Goal: Information Seeking & Learning: Check status

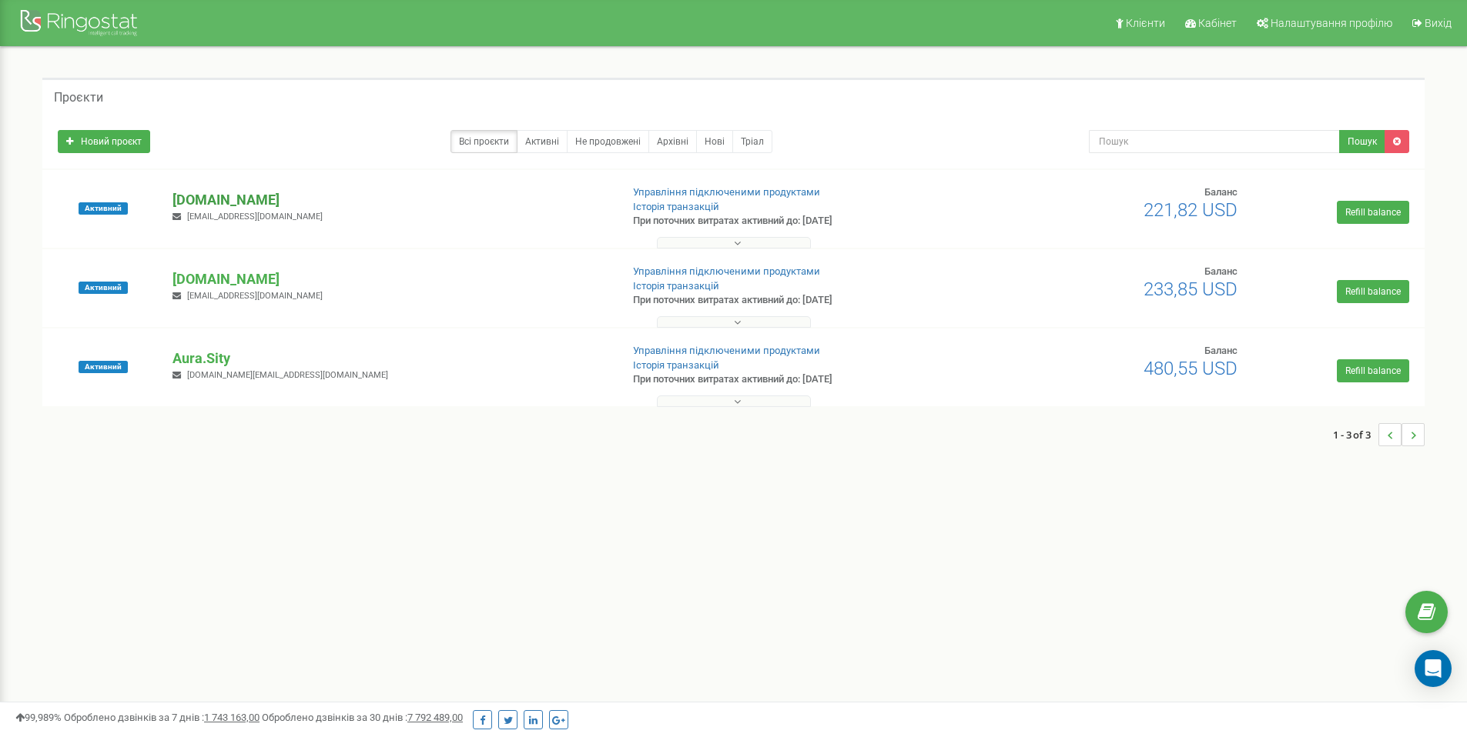
click at [232, 200] on p "[DOMAIN_NAME]" at bounding box center [389, 200] width 435 height 20
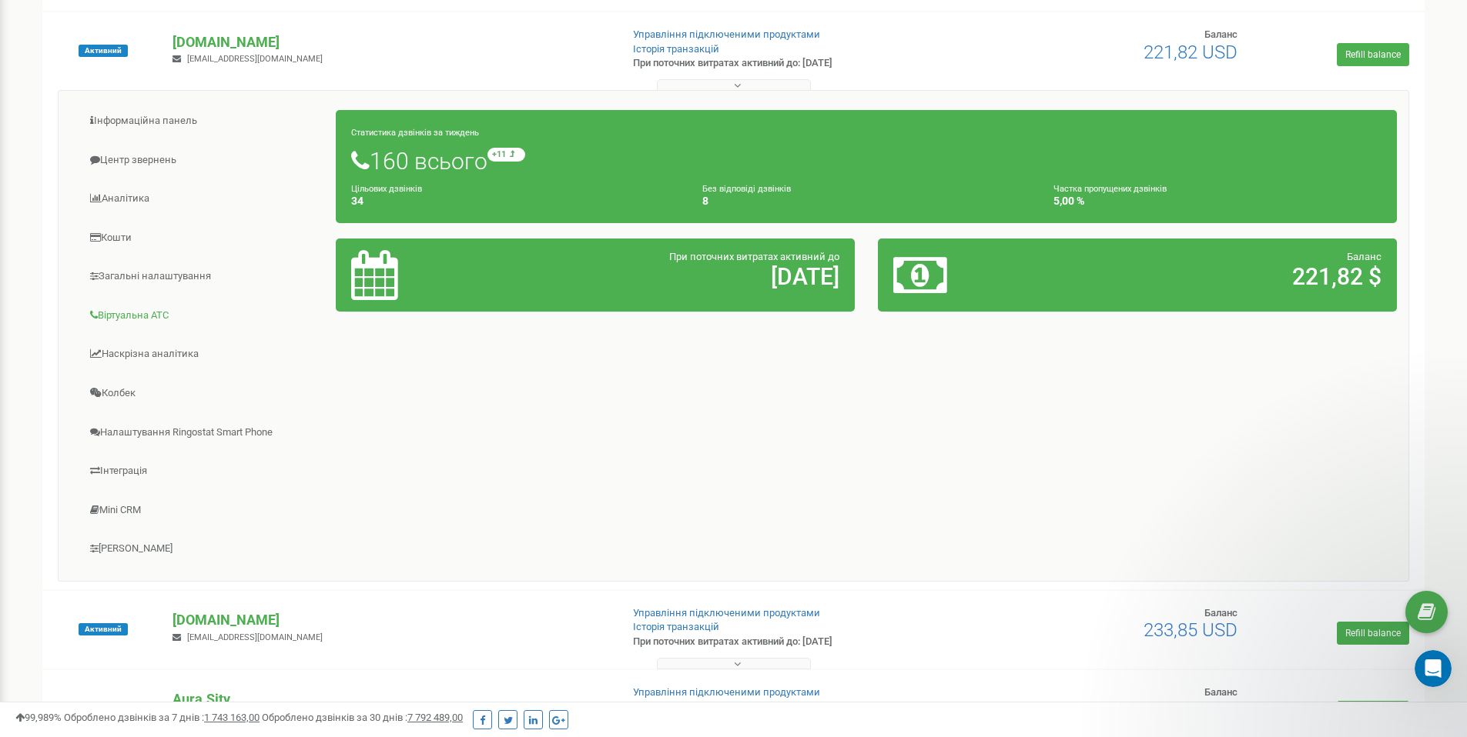
scroll to position [189, 0]
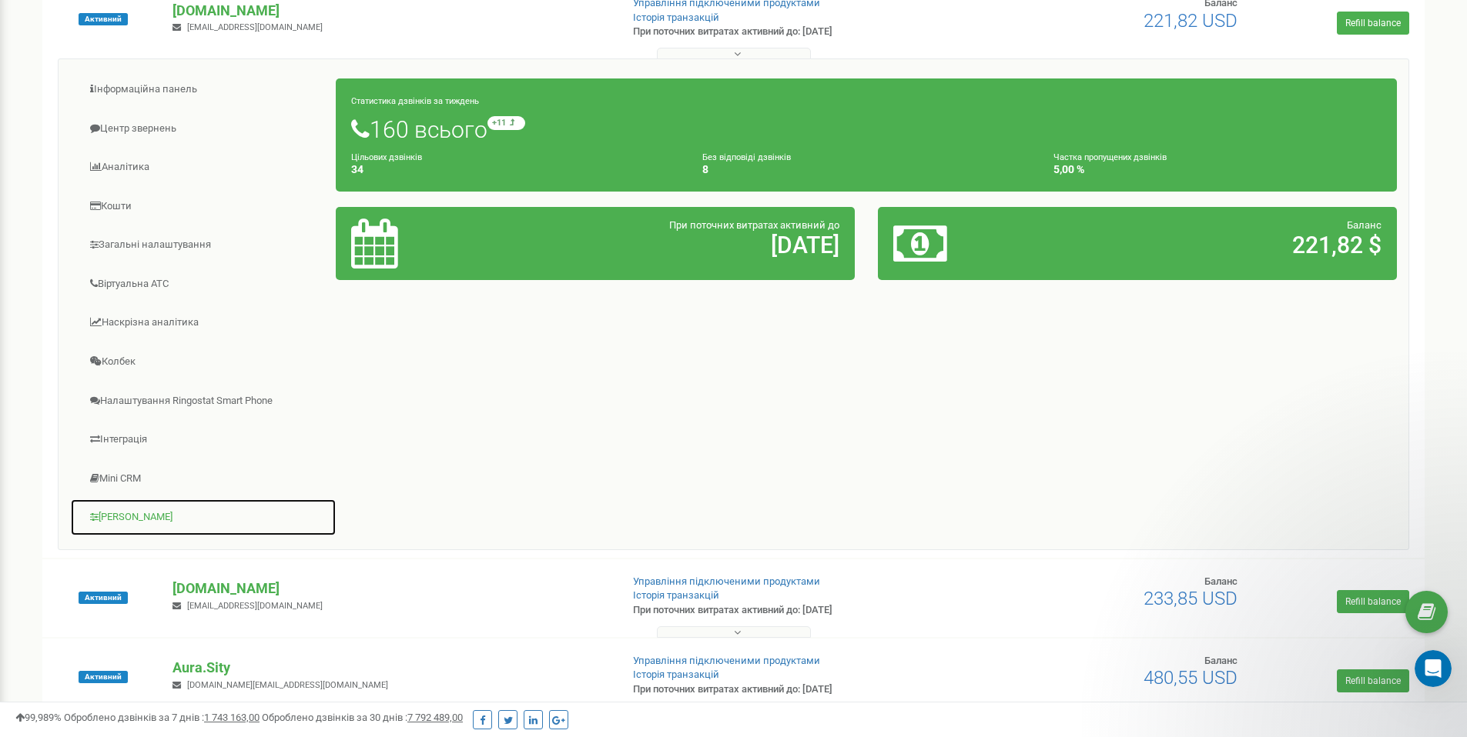
click at [135, 519] on link "[PERSON_NAME]" at bounding box center [203, 518] width 266 height 38
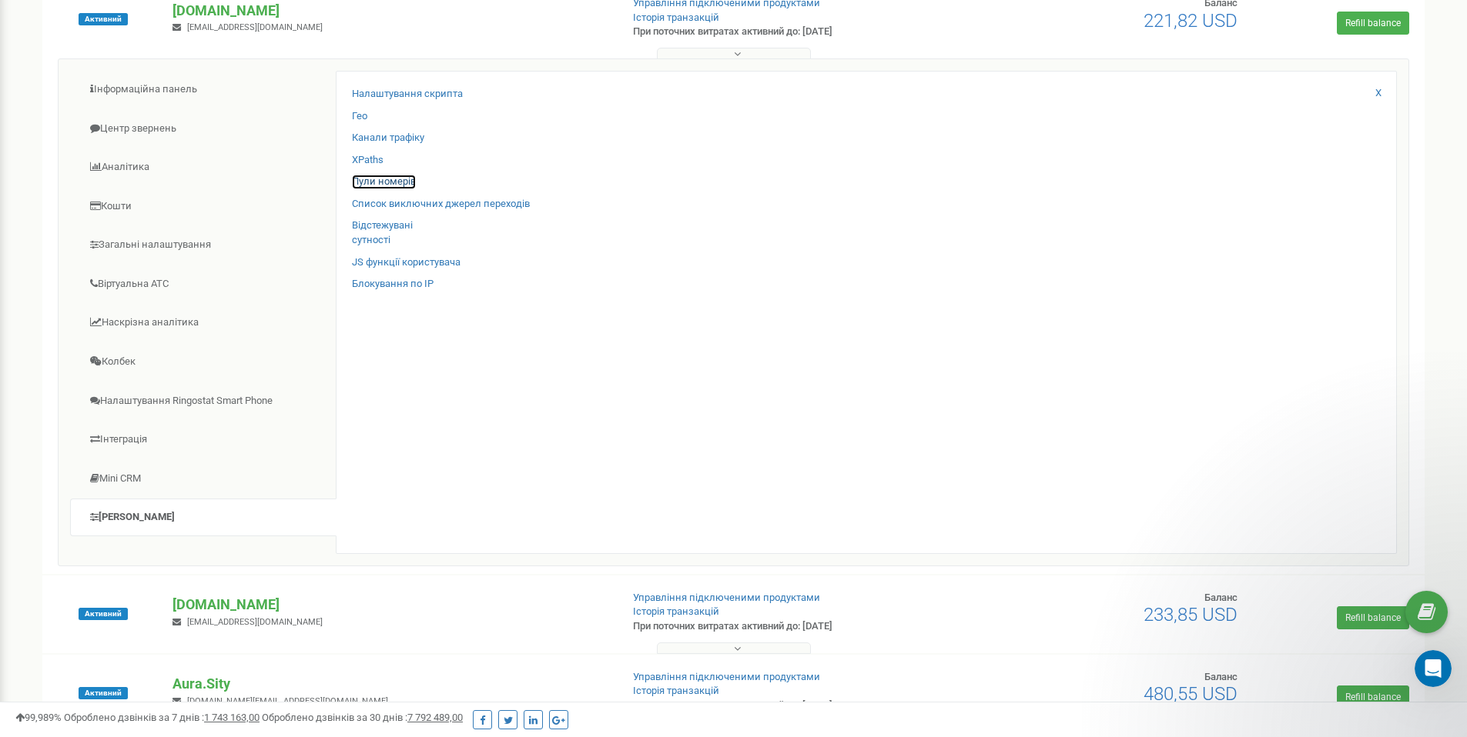
click at [402, 181] on link "Пули номерів" at bounding box center [384, 182] width 64 height 15
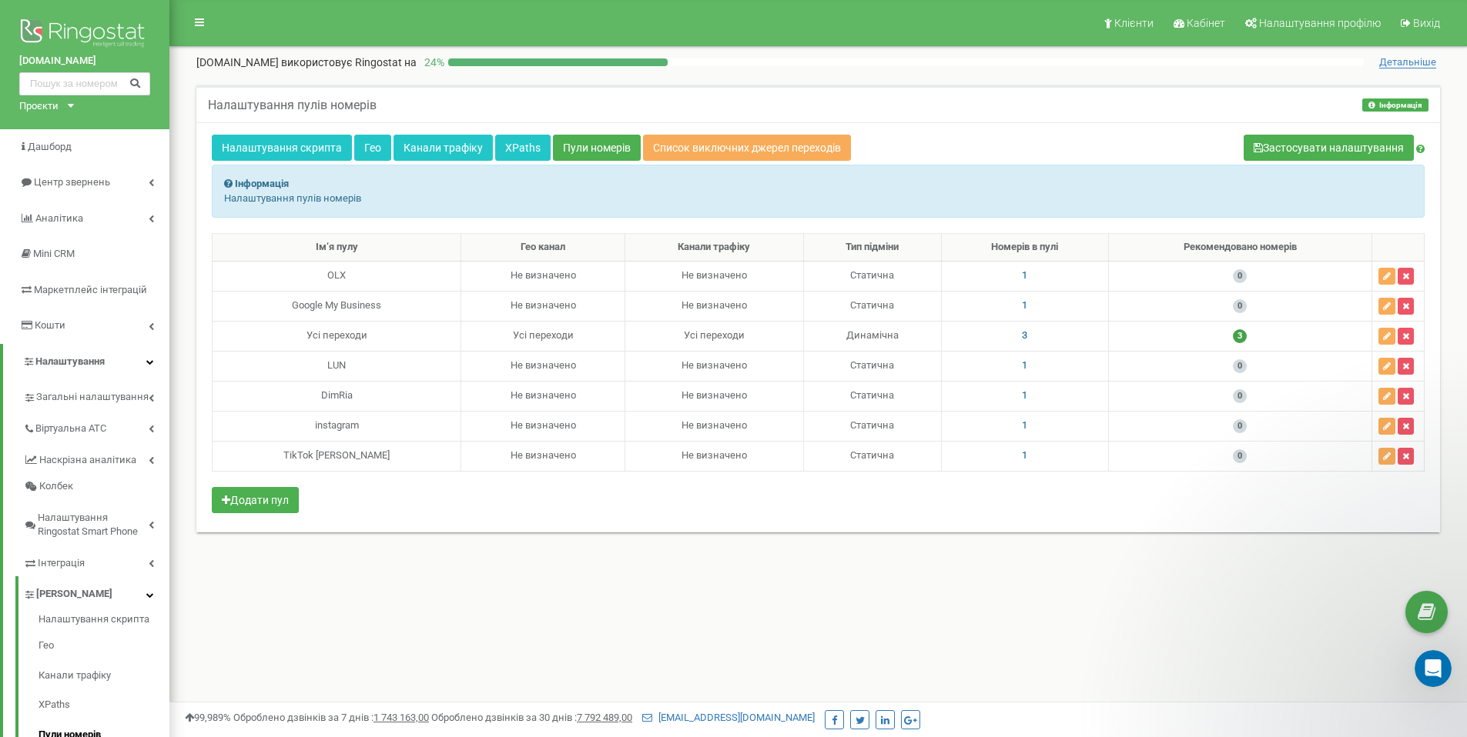
click at [73, 105] on icon at bounding box center [71, 106] width 6 height 4
click at [69, 144] on link "[DOMAIN_NAME]" at bounding box center [63, 144] width 70 height 8
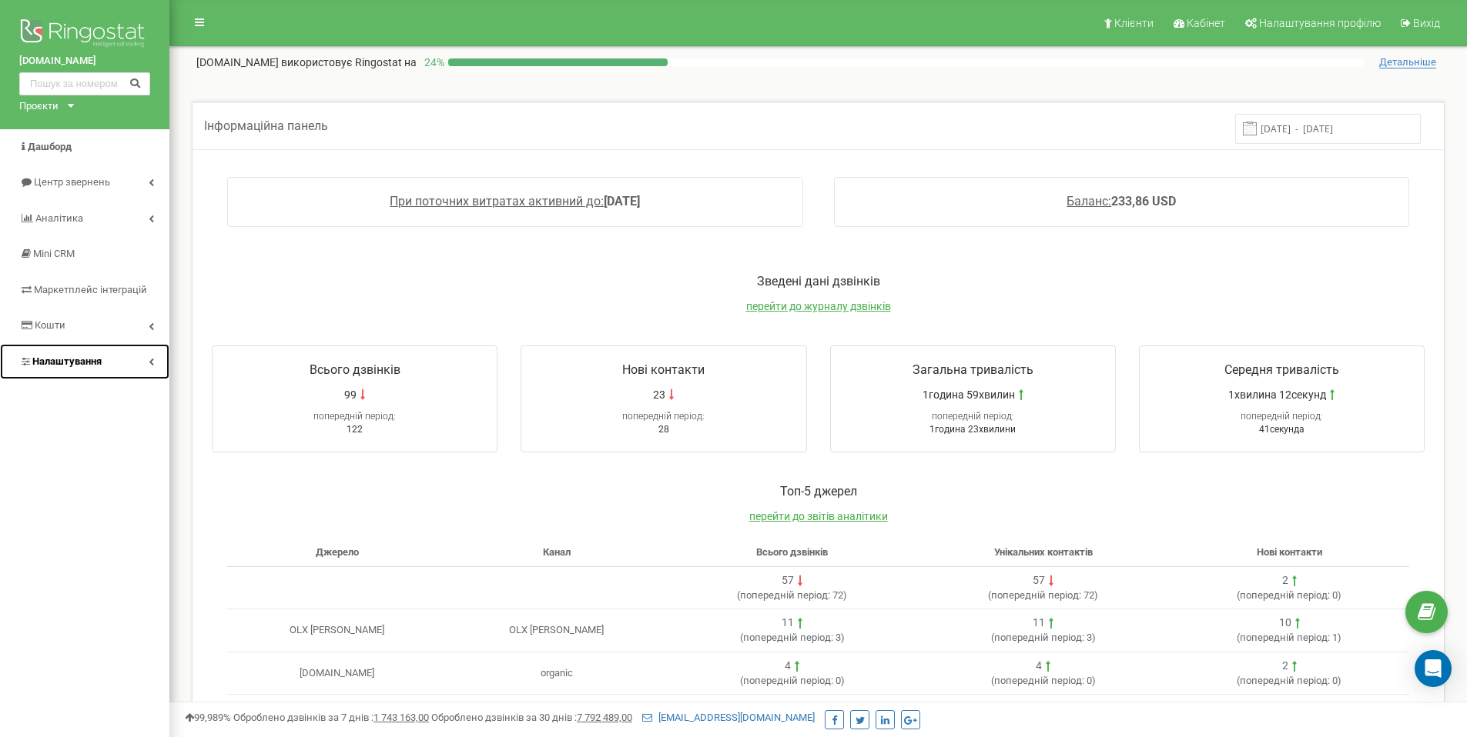
click at [97, 360] on span "Налаштування" at bounding box center [66, 362] width 69 height 12
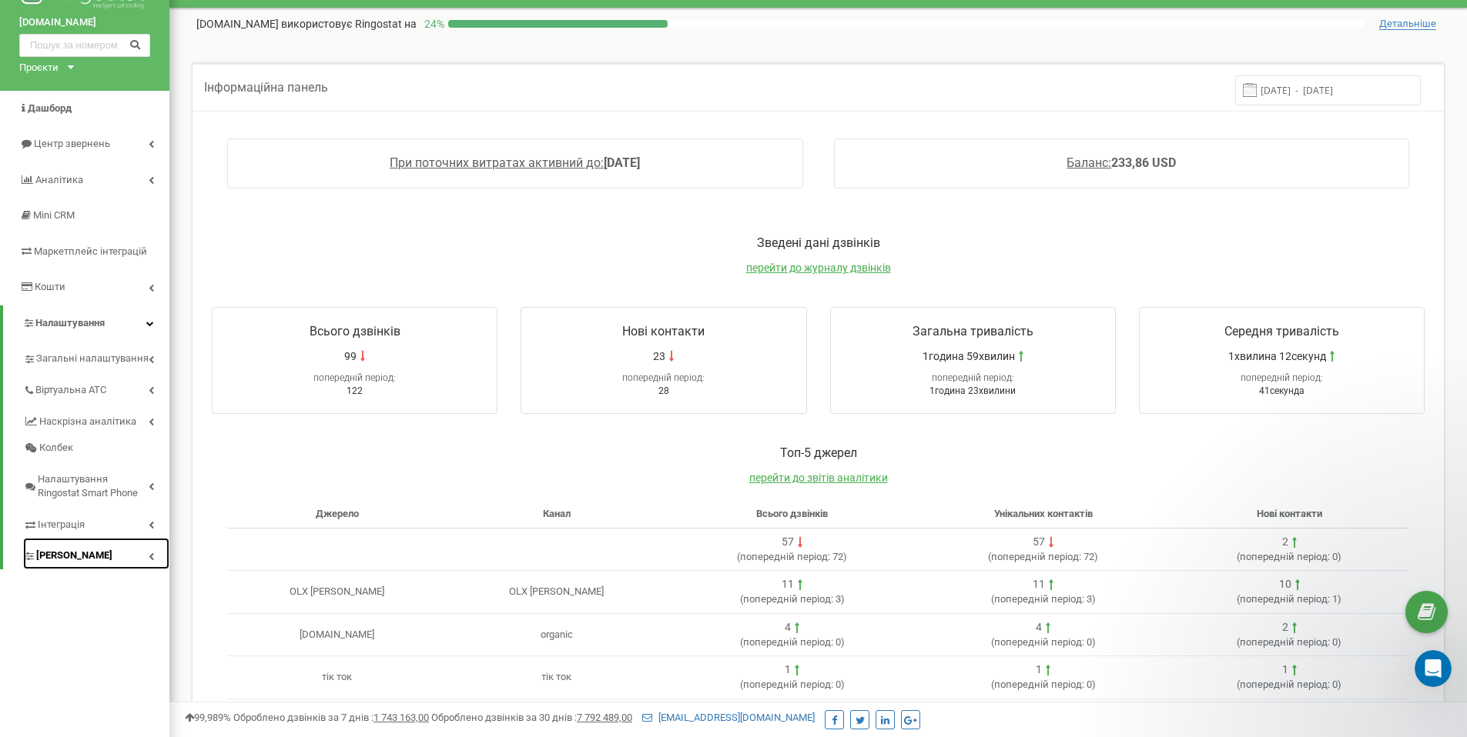
click at [91, 563] on span "Коллтрекінг" at bounding box center [74, 556] width 76 height 15
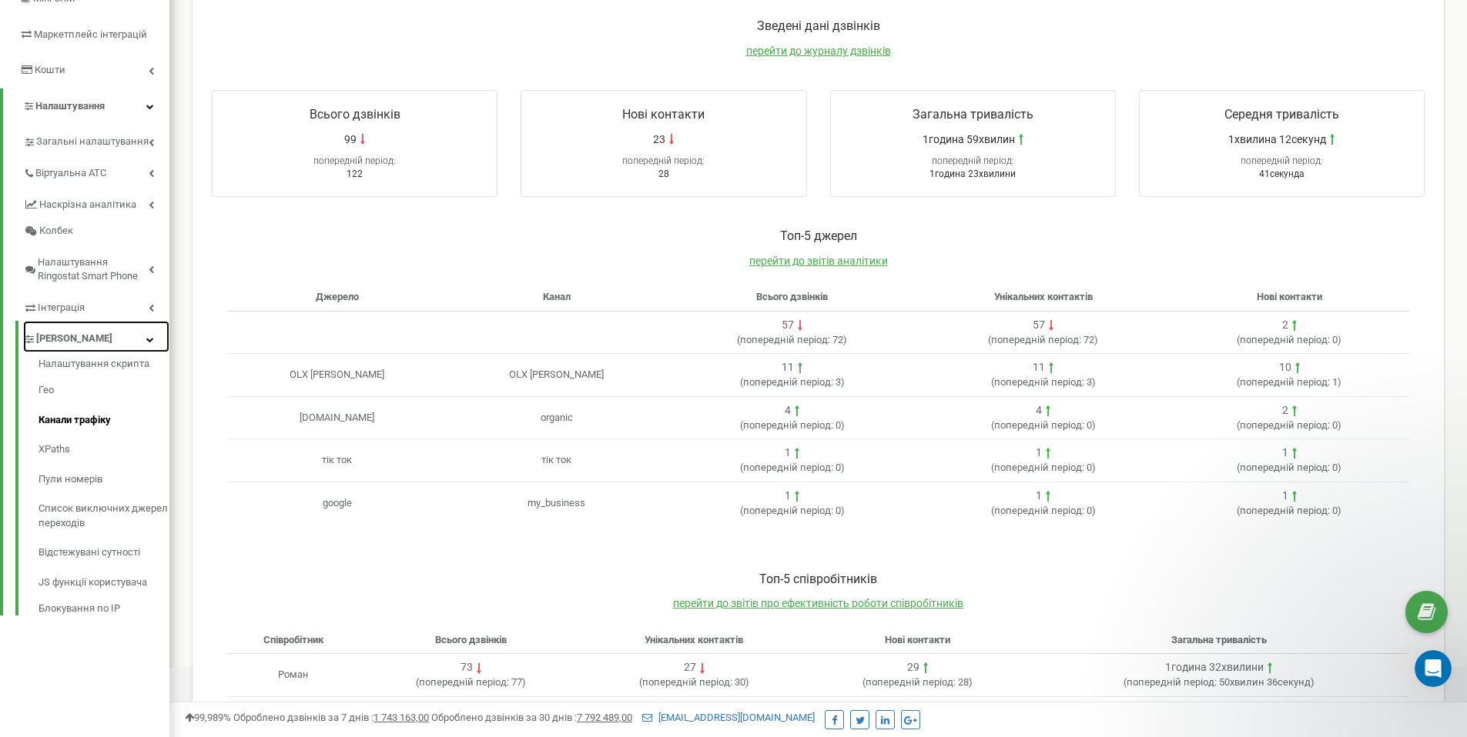
scroll to position [253, 0]
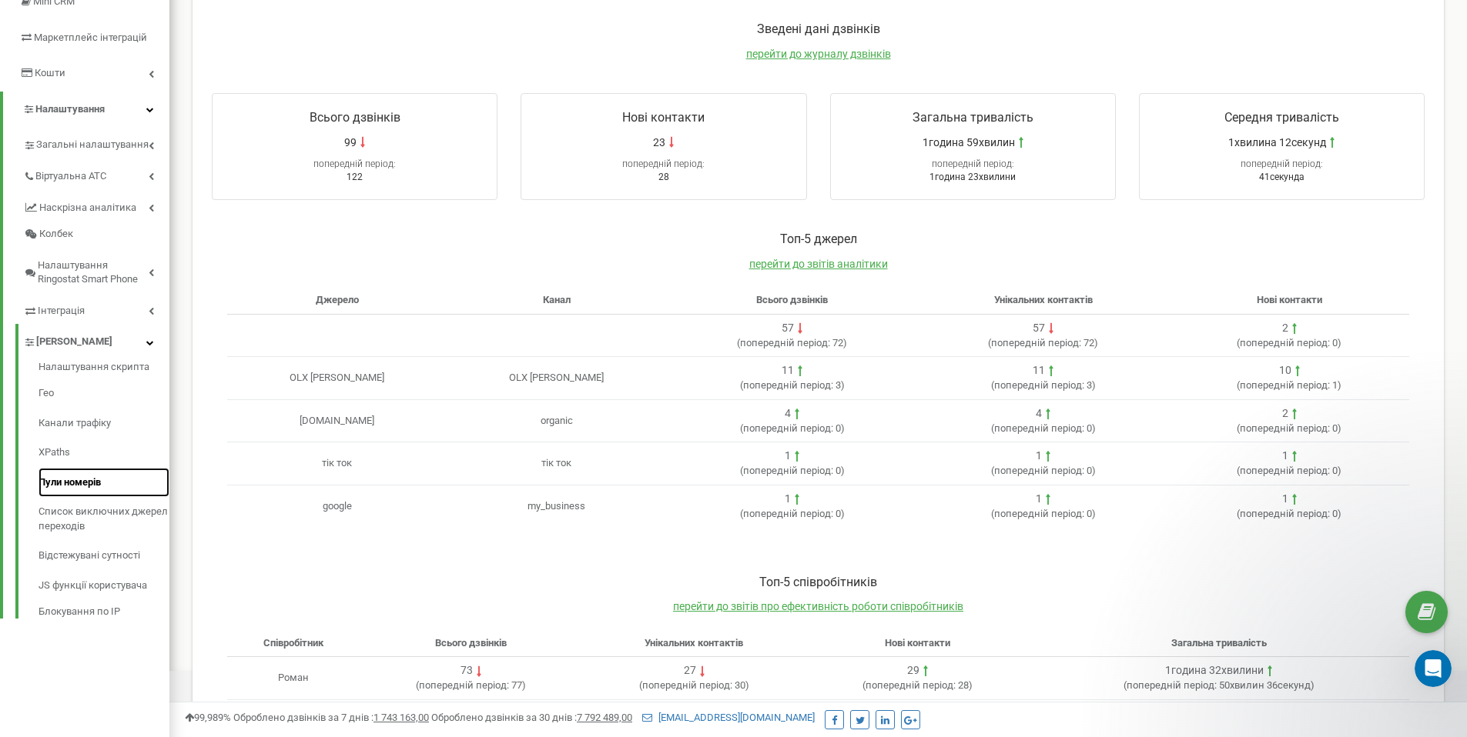
click at [96, 475] on link "Пули номерів" at bounding box center [103, 483] width 131 height 30
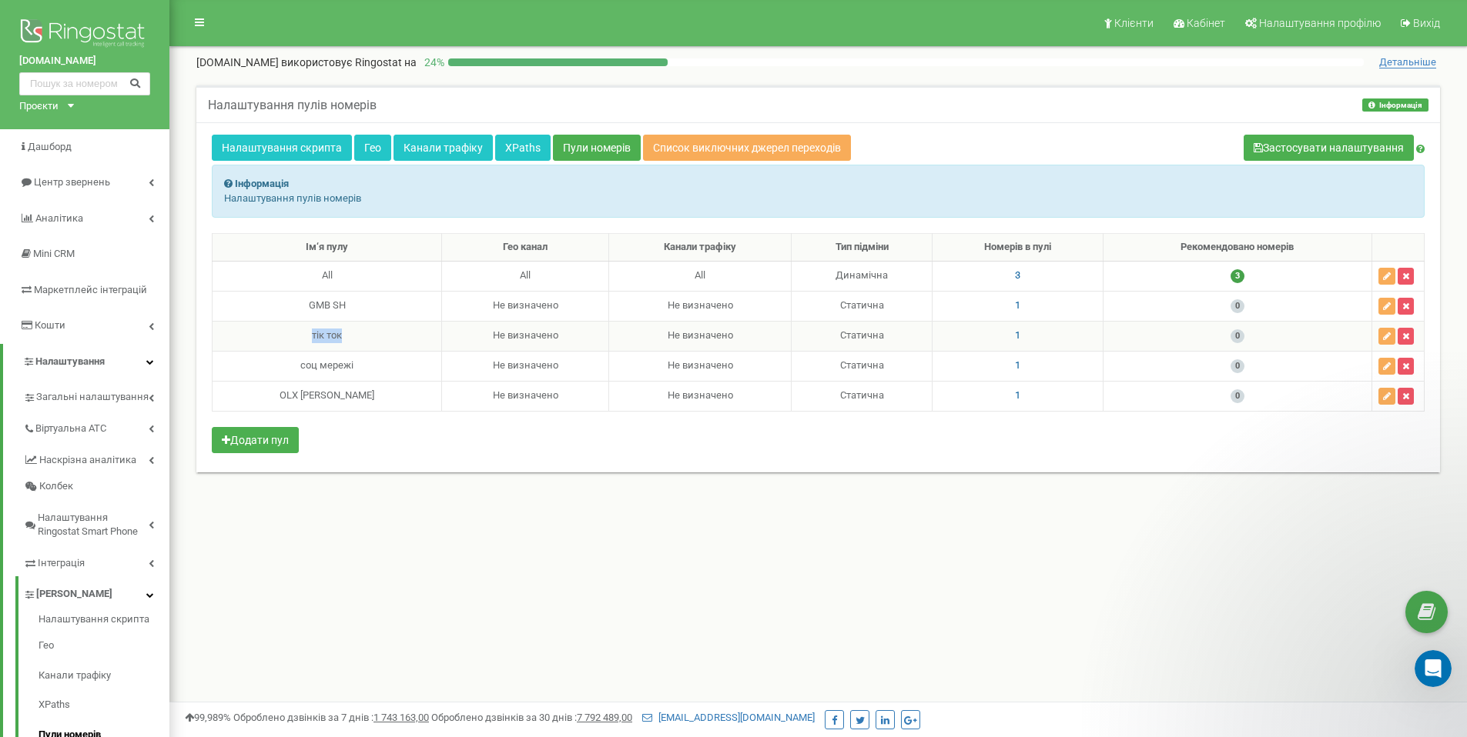
drag, startPoint x: 347, startPoint y: 336, endPoint x: 251, endPoint y: 326, distance: 96.7
click at [251, 326] on td "тік ток" at bounding box center [326, 336] width 229 height 30
click at [1015, 336] on span "1" at bounding box center [1017, 335] width 5 height 12
drag, startPoint x: 885, startPoint y: 313, endPoint x: 778, endPoint y: 307, distance: 107.2
click at [778, 307] on div "380675188110" at bounding box center [869, 305] width 228 height 24
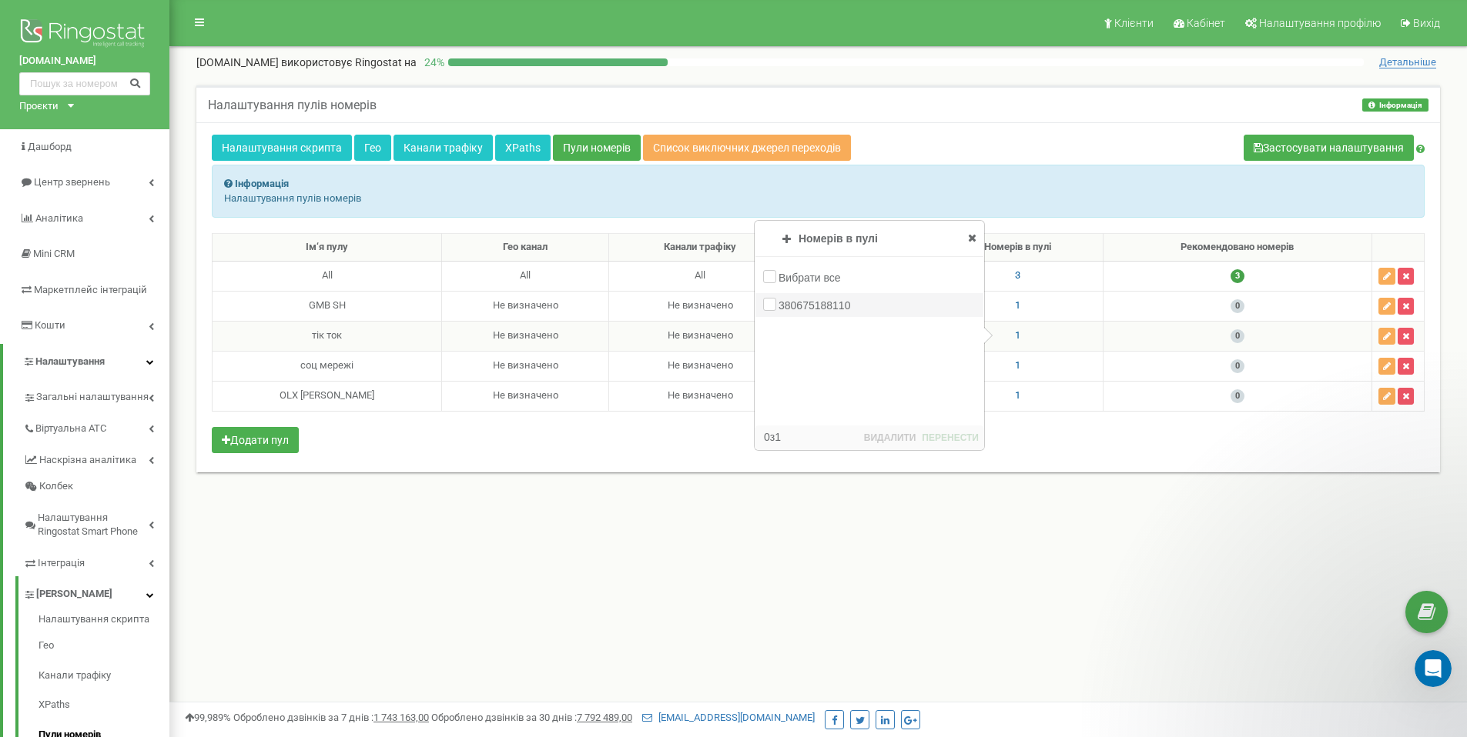
copy label "380675188110"
click at [714, 517] on div "Налаштування пулів номерів Інформація Інформація Налаштування пулів номерів Нал…" at bounding box center [818, 296] width 1274 height 453
click at [970, 242] on icon at bounding box center [972, 237] width 8 height 11
click at [61, 112] on div "Проєкти aura-park.com.ua sherwood.in.ua Aura.Sity" at bounding box center [43, 106] width 48 height 15
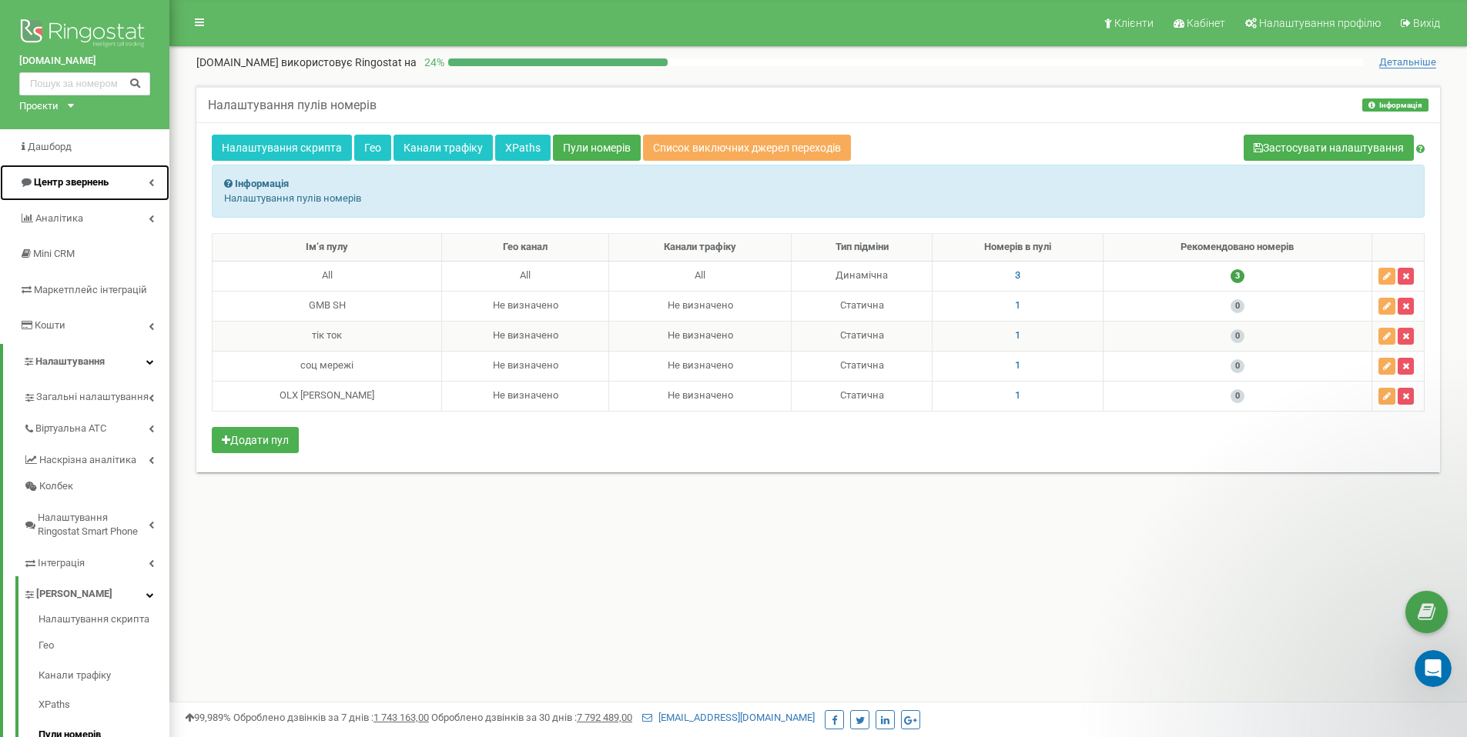
click at [142, 196] on link "Центр звернень" at bounding box center [84, 183] width 169 height 36
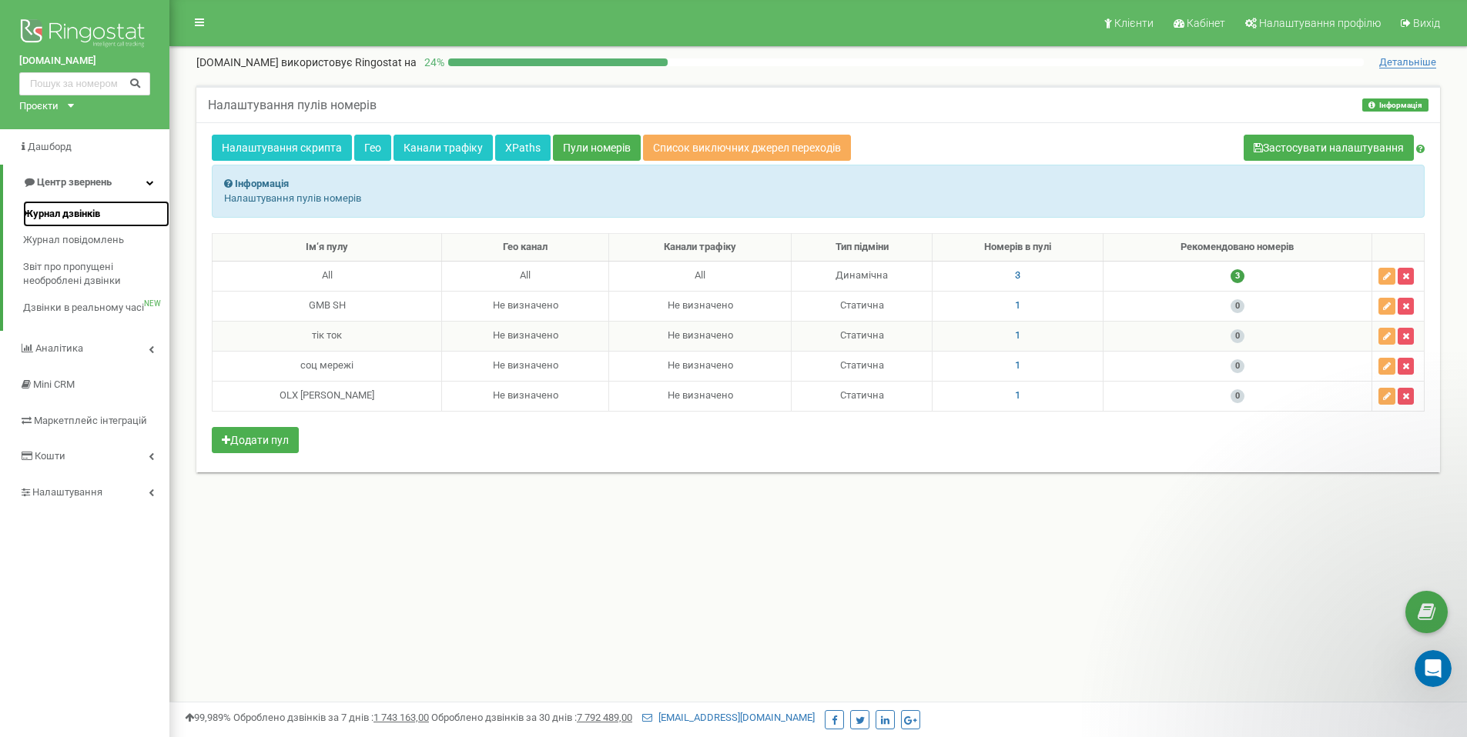
click at [118, 215] on link "Журнал дзвінків" at bounding box center [96, 214] width 146 height 27
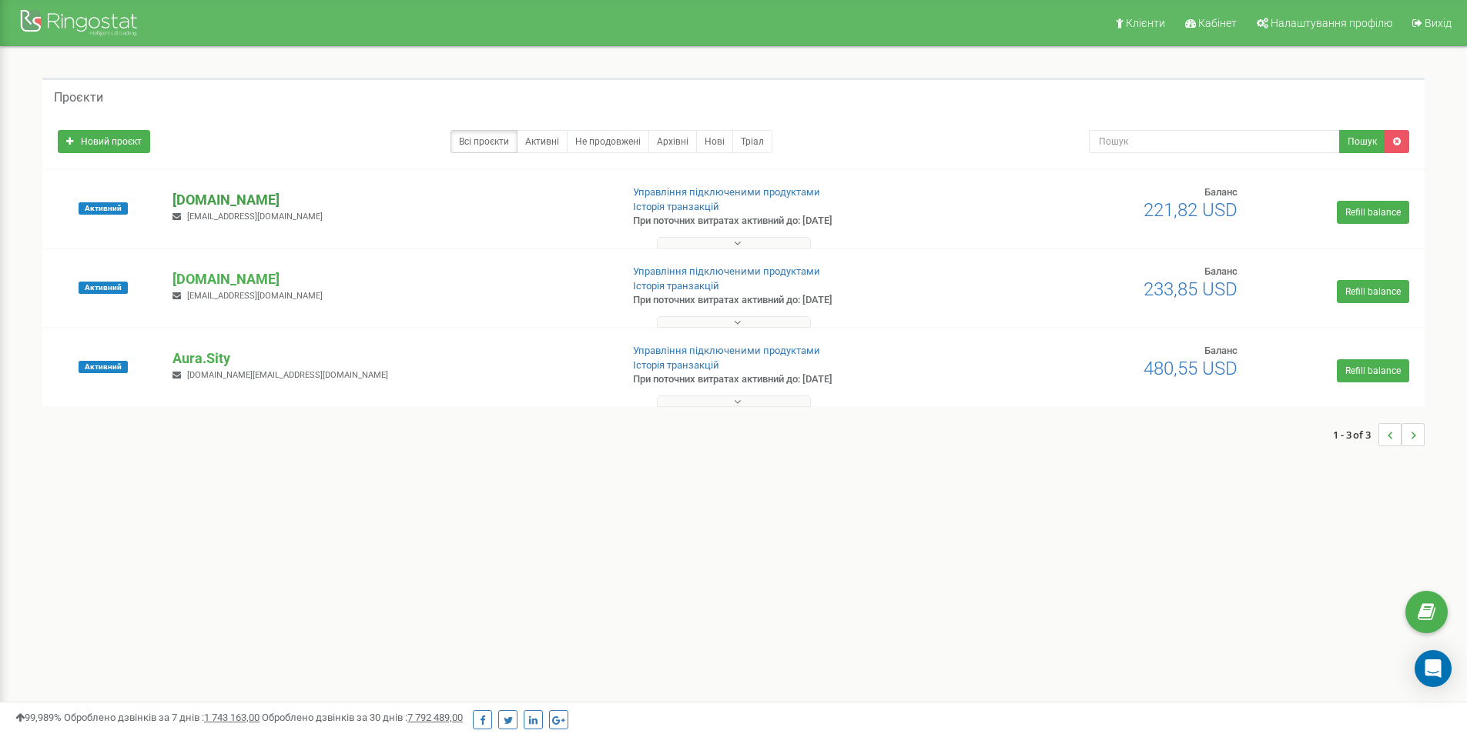
click at [227, 202] on p "[DOMAIN_NAME]" at bounding box center [389, 200] width 435 height 20
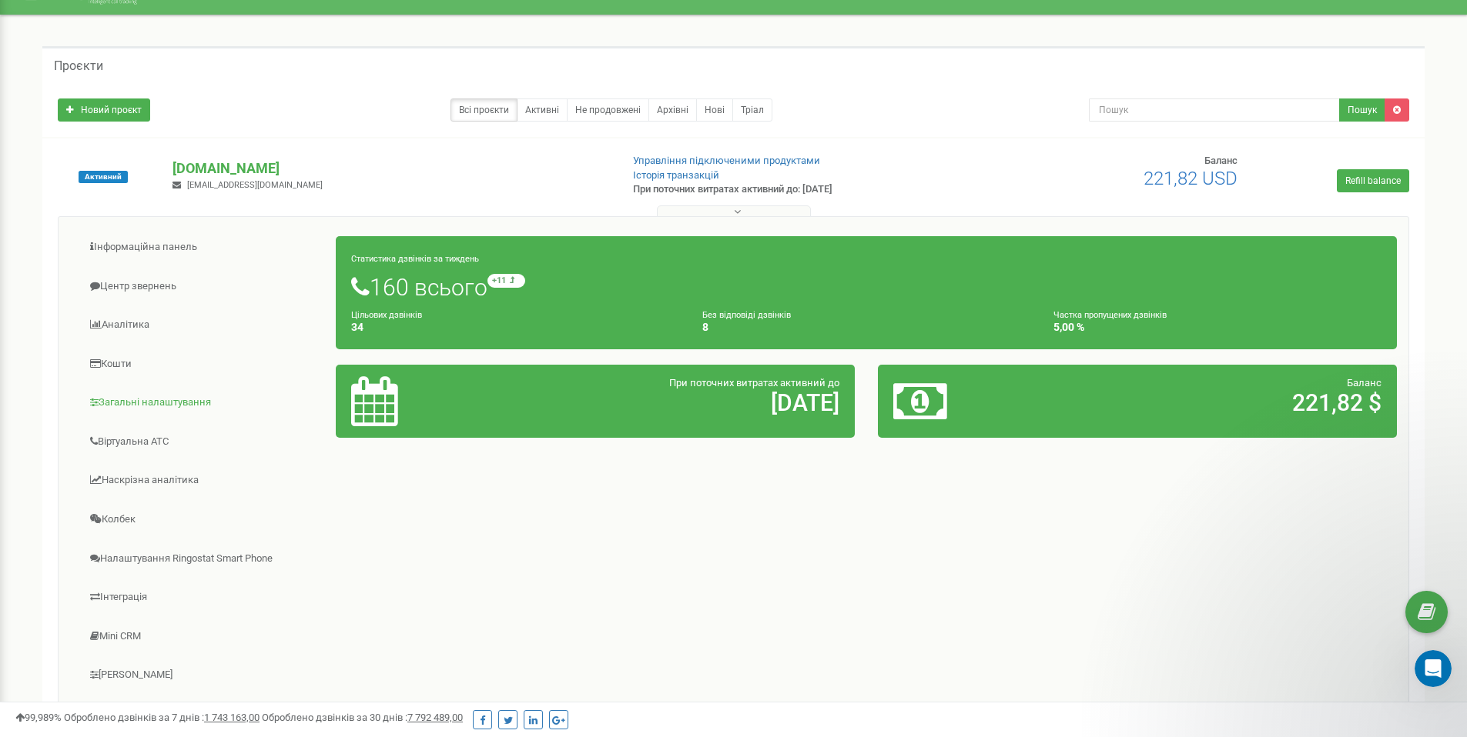
scroll to position [18, 0]
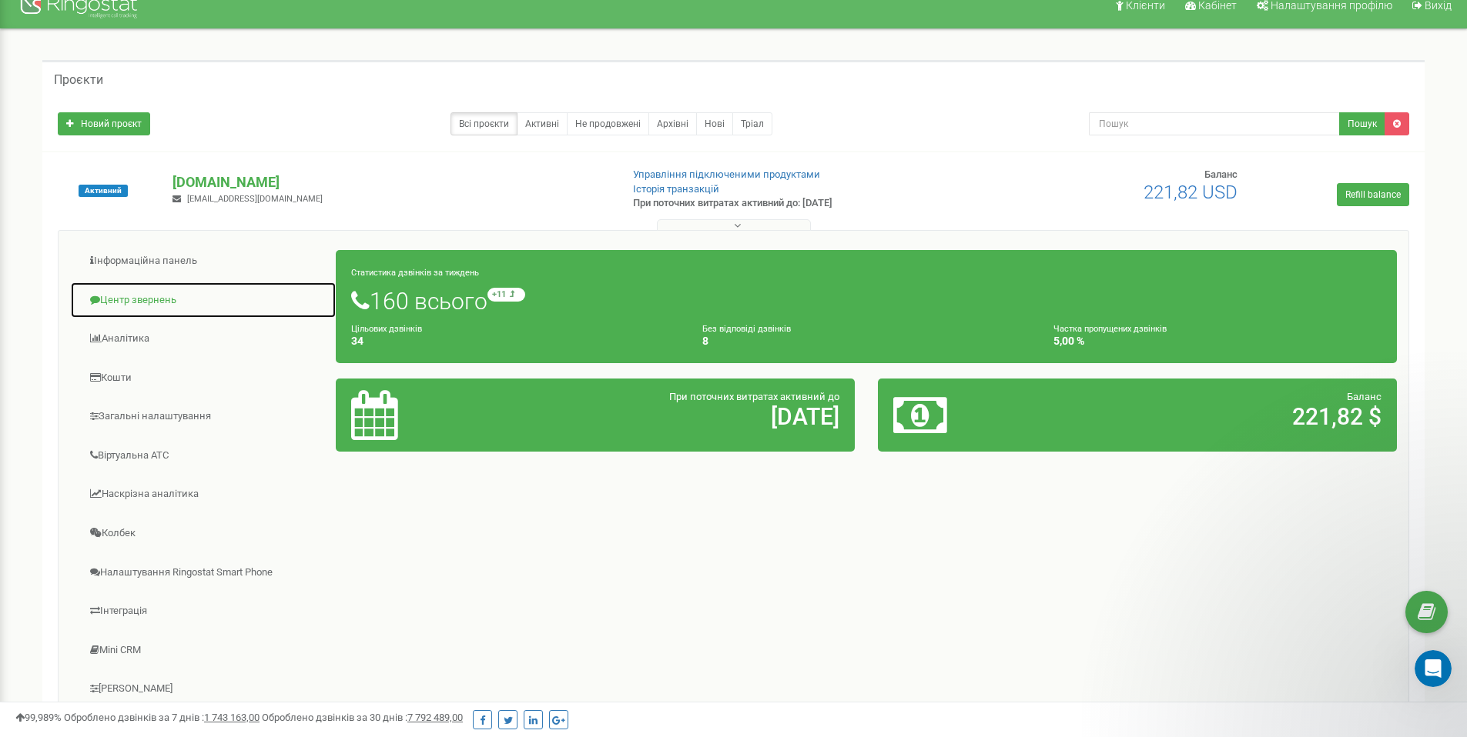
click at [147, 297] on link "Центр звернень" at bounding box center [203, 301] width 266 height 38
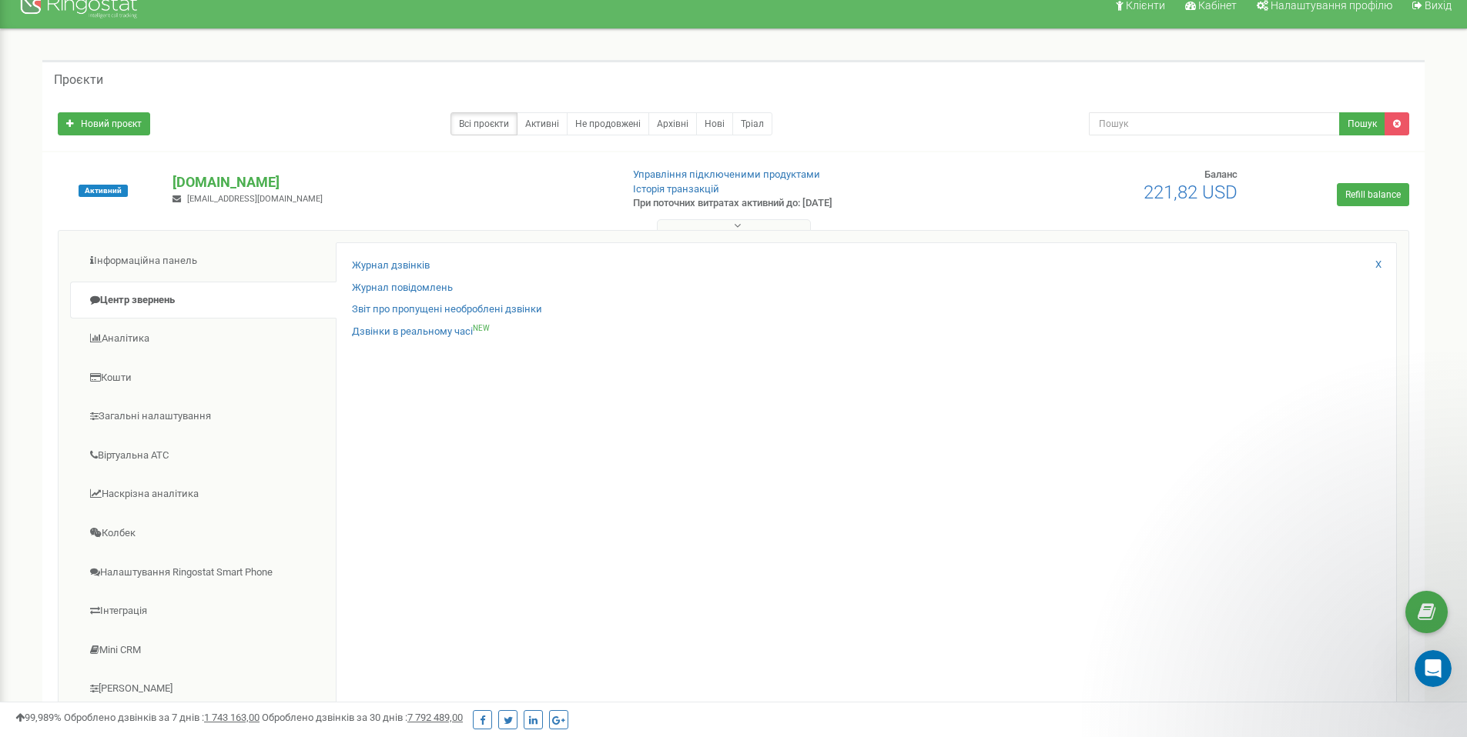
click at [430, 266] on div "Журнал дзвінків" at bounding box center [866, 270] width 1028 height 22
click at [413, 266] on link "Журнал дзвінків" at bounding box center [391, 266] width 78 height 15
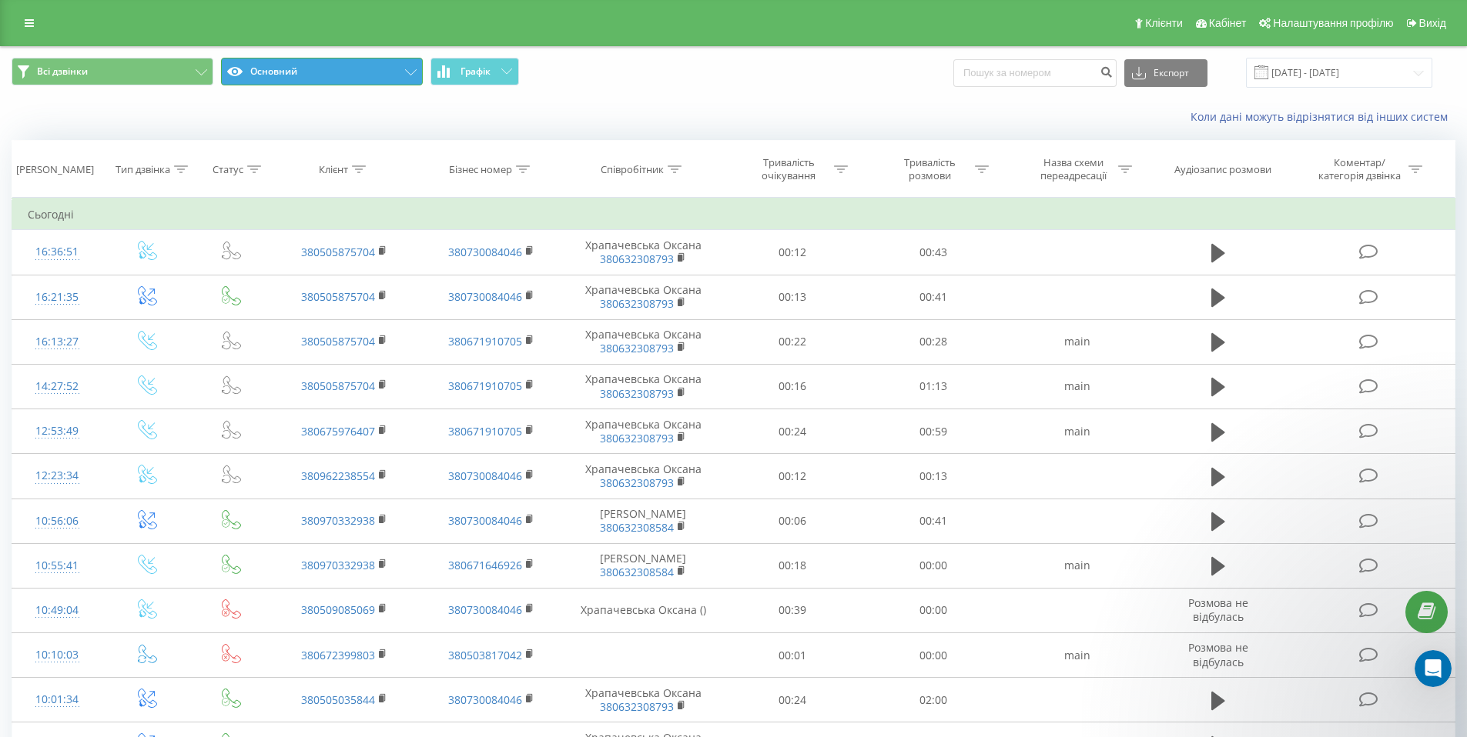
click at [378, 79] on button "Основний" at bounding box center [322, 72] width 202 height 28
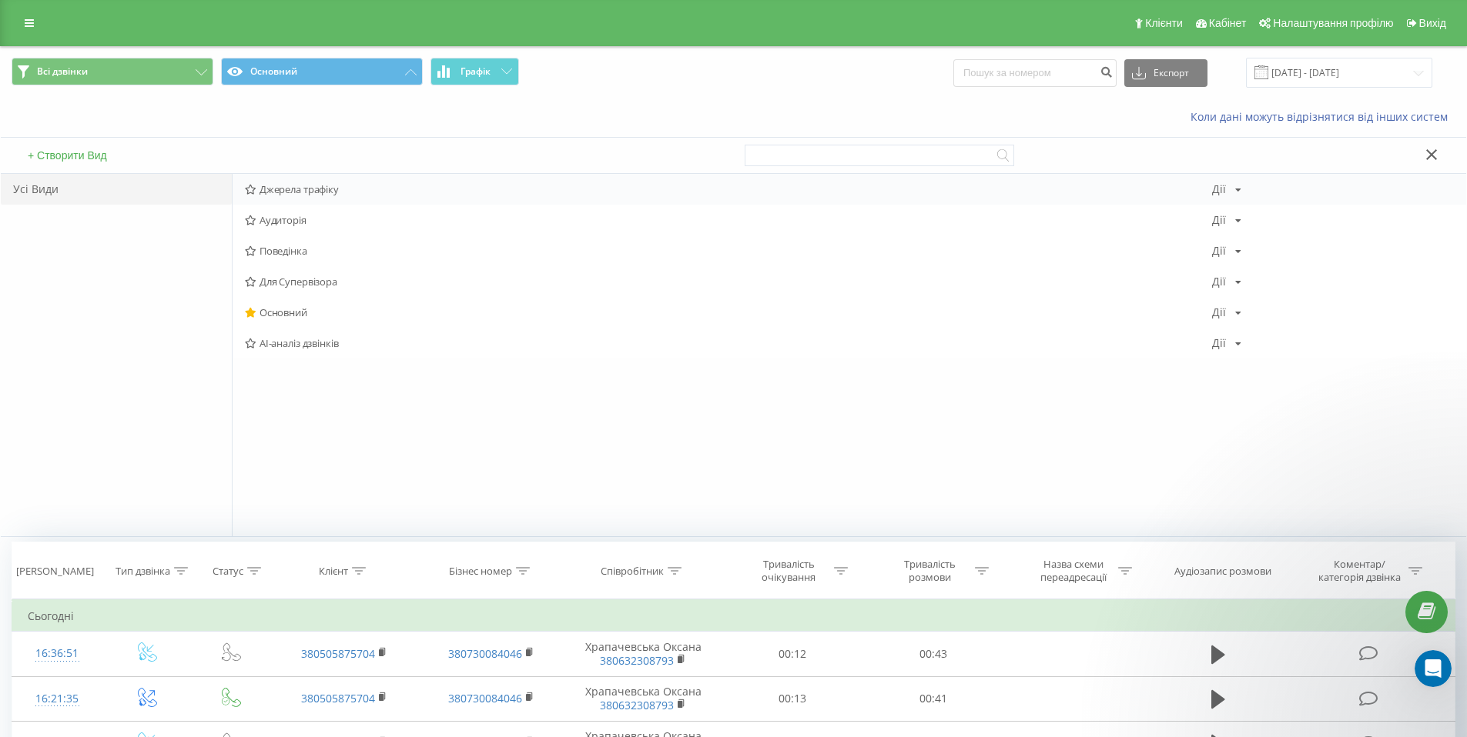
click at [364, 190] on span "Джерела трафіку" at bounding box center [728, 189] width 967 height 11
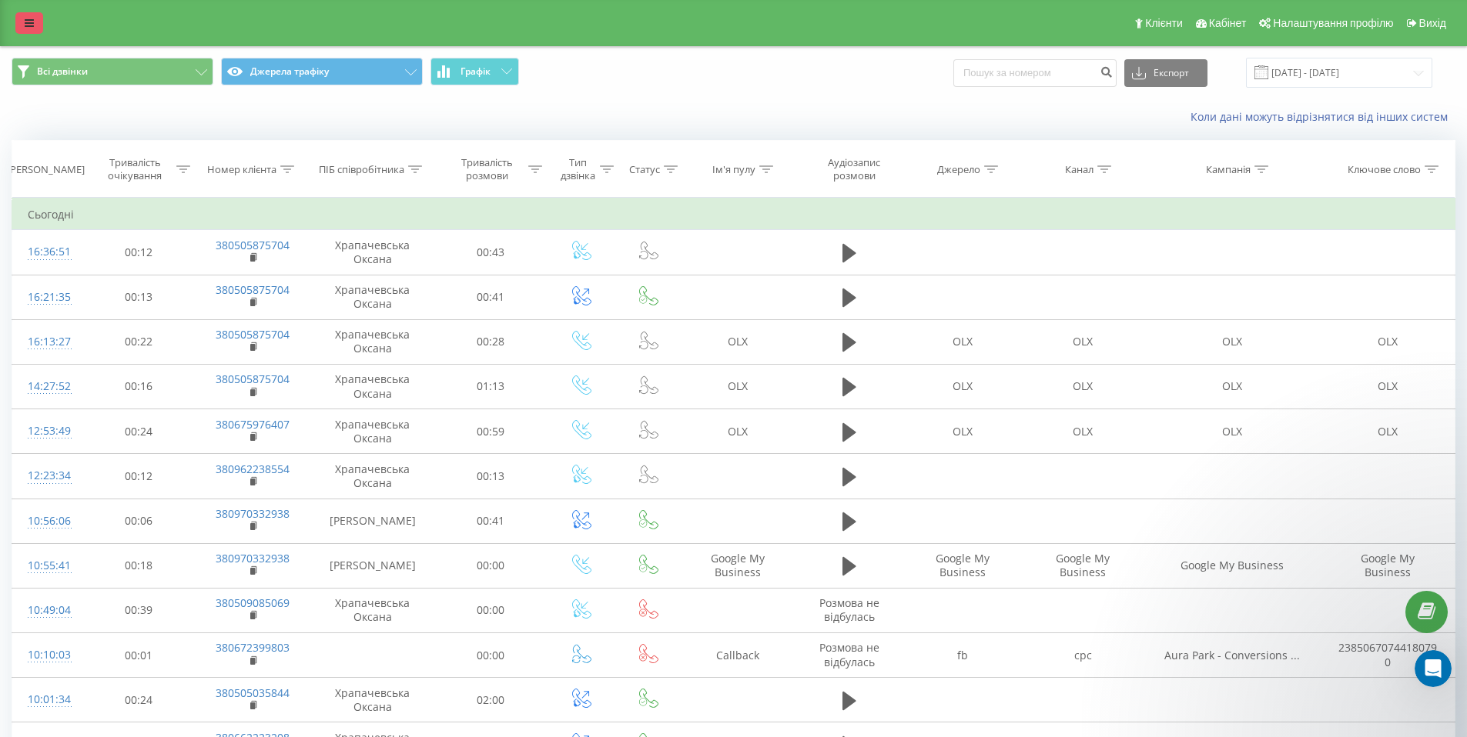
click at [26, 23] on icon at bounding box center [29, 23] width 9 height 11
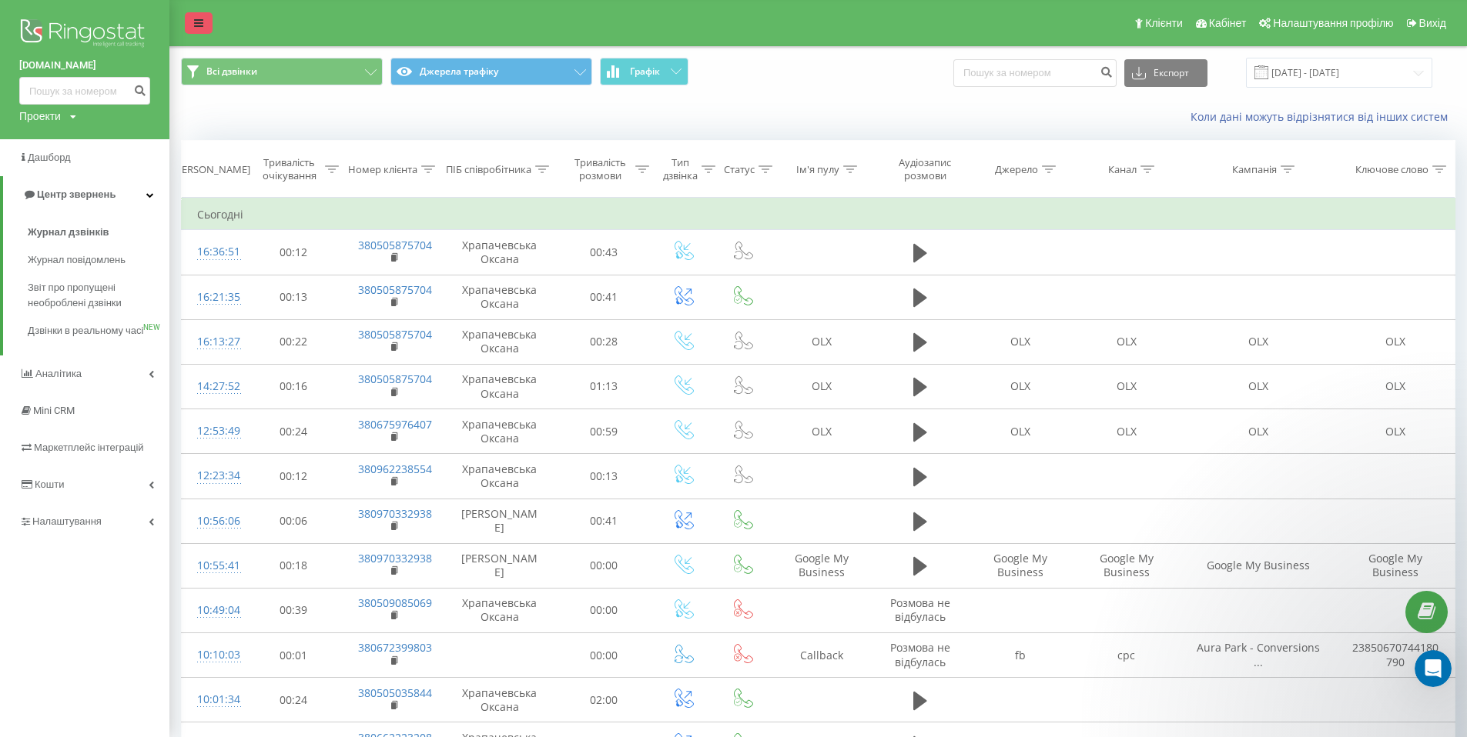
click at [195, 25] on icon at bounding box center [198, 23] width 9 height 11
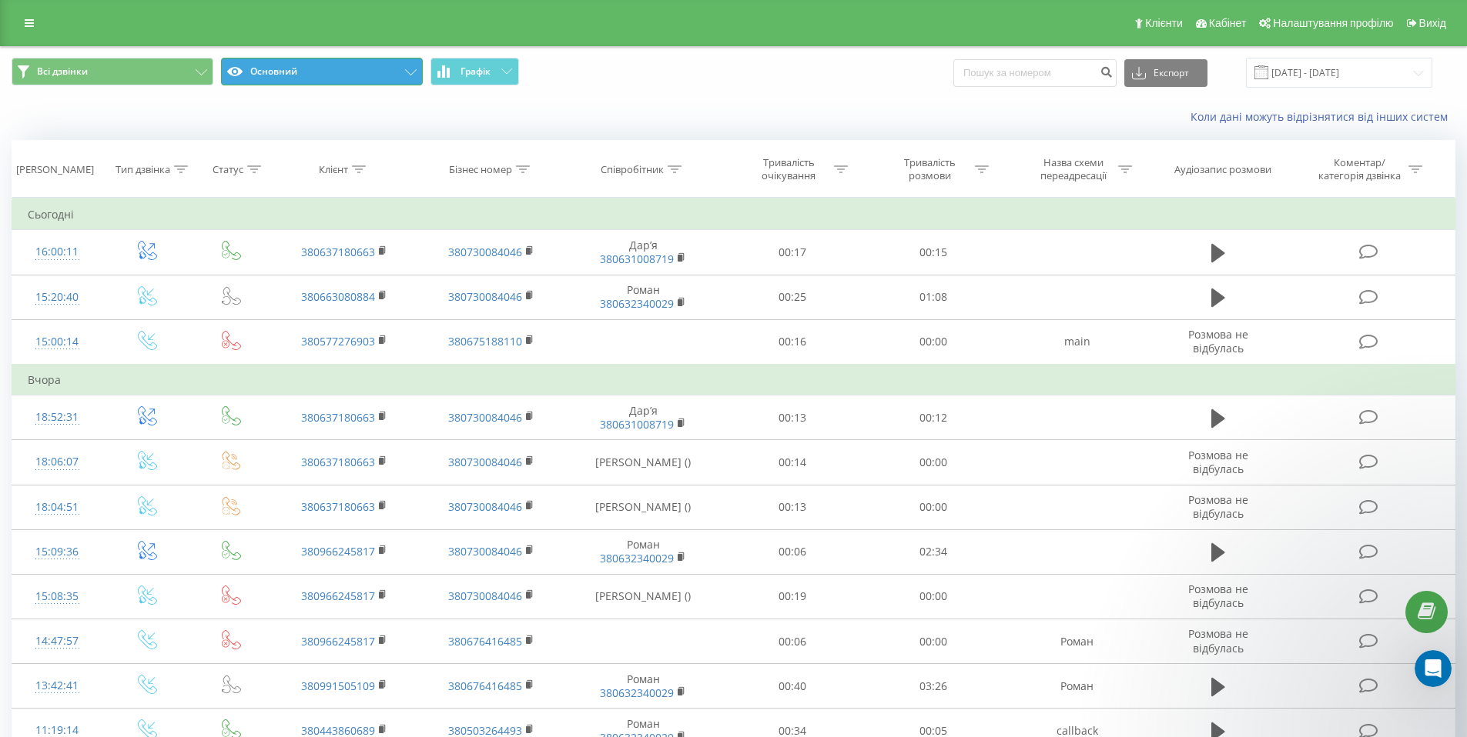
click at [327, 75] on button "Основний" at bounding box center [322, 72] width 202 height 28
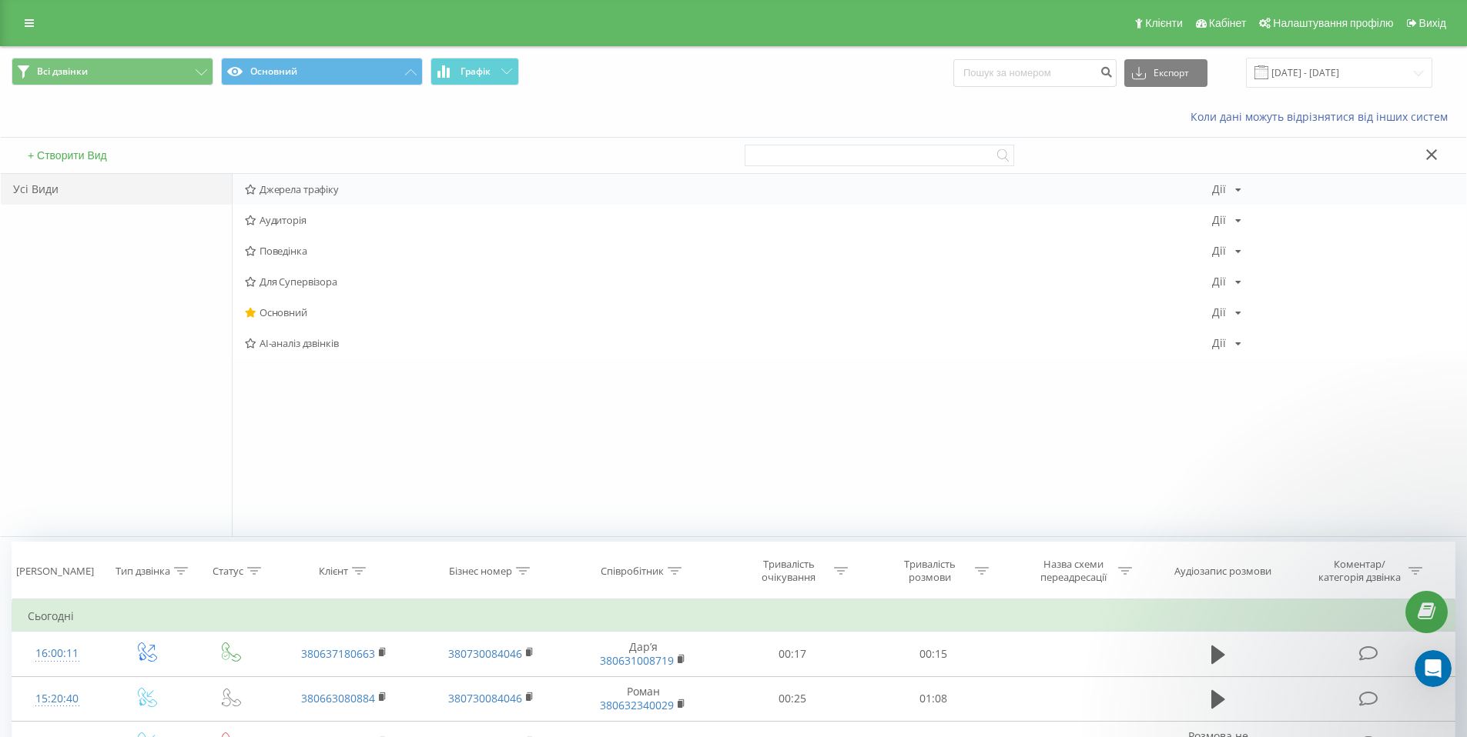
click at [311, 192] on span "Джерела трафіку" at bounding box center [728, 189] width 967 height 11
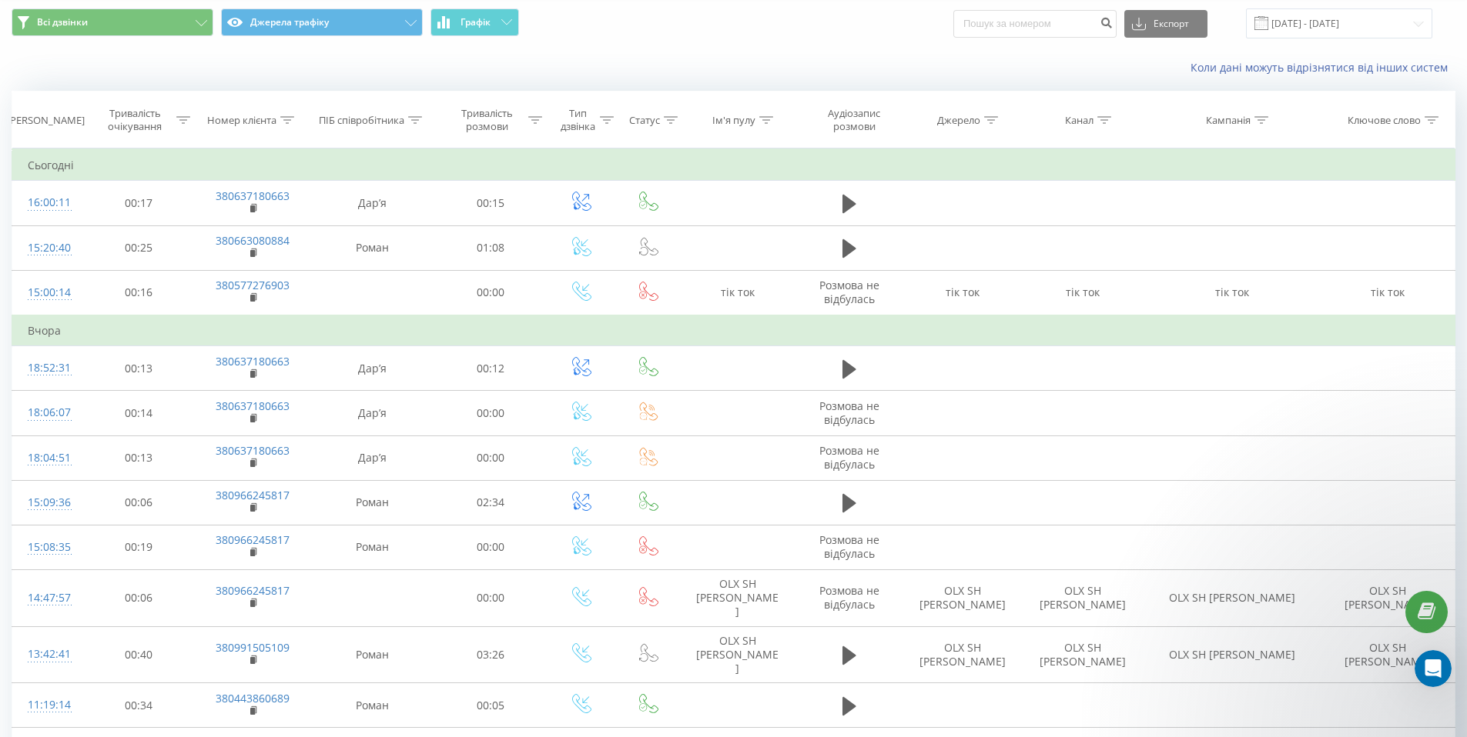
scroll to position [53, 0]
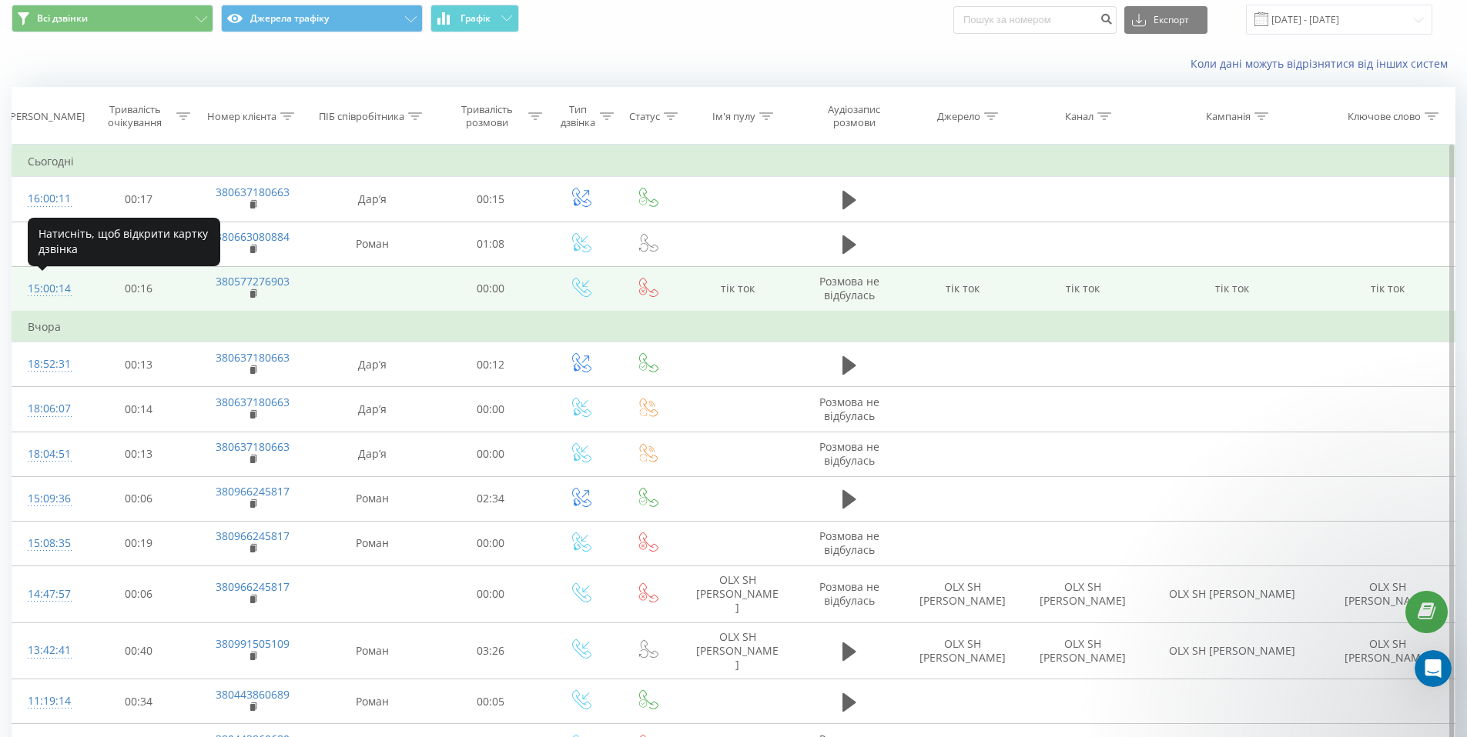
click at [50, 293] on div "15:00:14" at bounding box center [48, 289] width 40 height 30
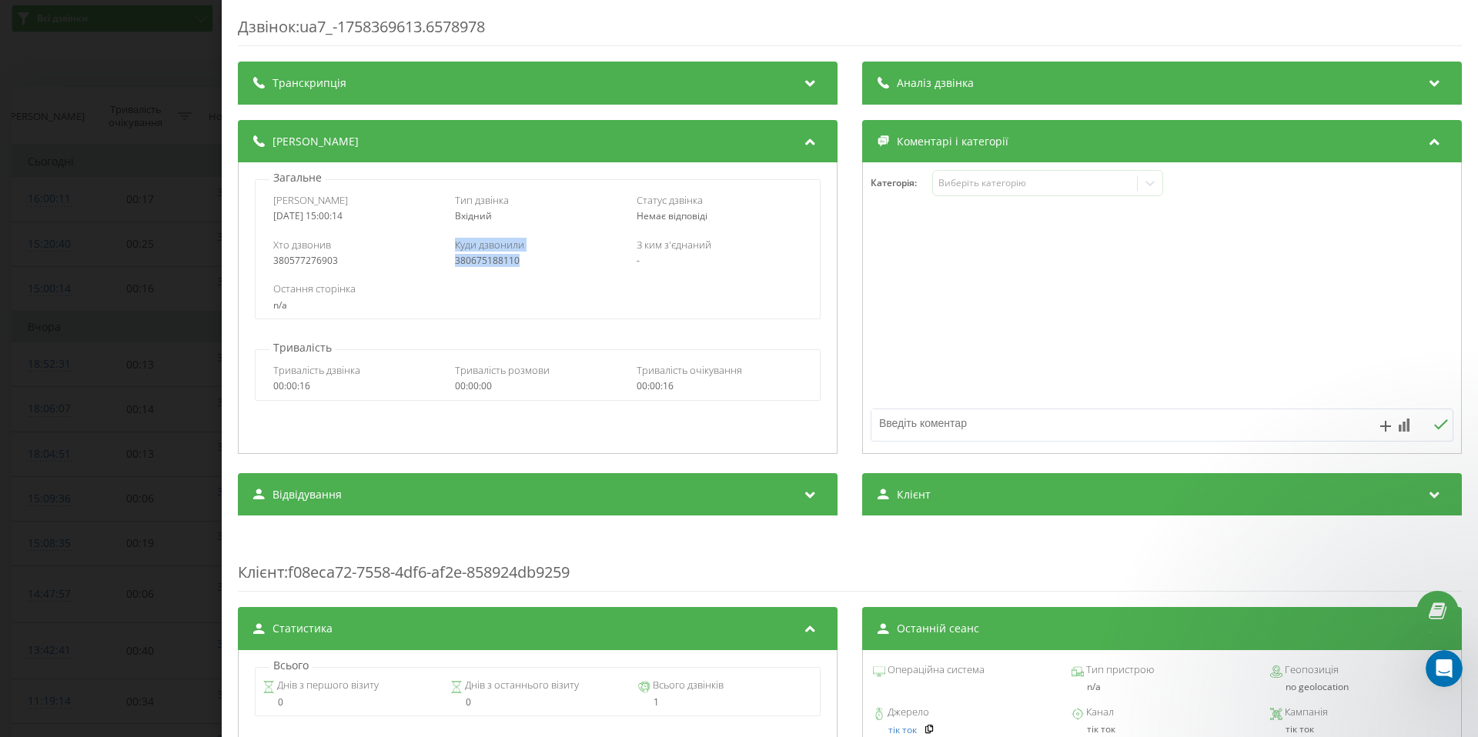
drag, startPoint x: 430, startPoint y: 263, endPoint x: 527, endPoint y: 260, distance: 96.3
click at [527, 260] on div "Хто дзвонив 380577276903 Куди дзвонили 380675188110 З ким з'єднаний -" at bounding box center [538, 252] width 564 height 45
drag, startPoint x: 666, startPoint y: 239, endPoint x: 633, endPoint y: 238, distance: 33.1
click at [637, 238] on span "З ким з'єднаний" at bounding box center [674, 245] width 75 height 14
click at [172, 39] on div "Дзвінок : ua7_-1758369613.6578978 Транскрипція Для AI-аналізу майбутніх дзвінкі…" at bounding box center [739, 368] width 1478 height 737
